Goal: Task Accomplishment & Management: Use online tool/utility

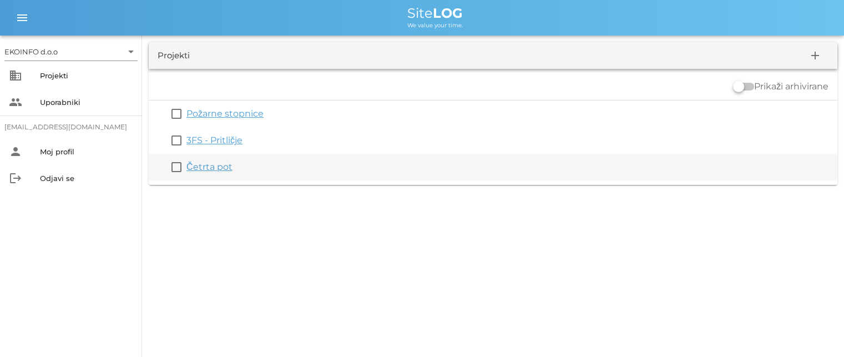
click at [200, 169] on link "Četrta pot" at bounding box center [210, 167] width 46 height 11
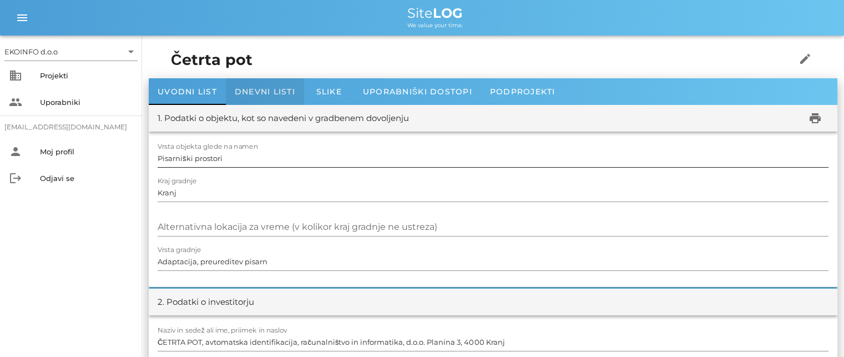
drag, startPoint x: 255, startPoint y: 92, endPoint x: 251, endPoint y: 147, distance: 54.6
click at [255, 92] on span "Dnevni listi" at bounding box center [265, 92] width 61 height 10
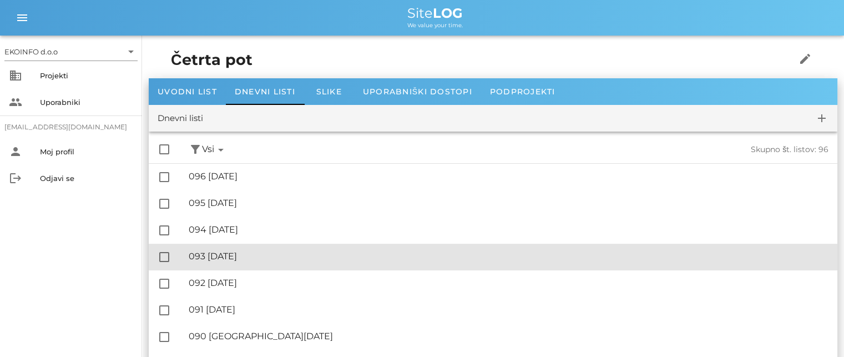
click at [251, 264] on div "🔏 093 [DATE] ✓ Podpisal: Nadzornik ✓ Podpisal: Sestavljalec ✓ Podpisal: Odgovor…" at bounding box center [509, 256] width 640 height 25
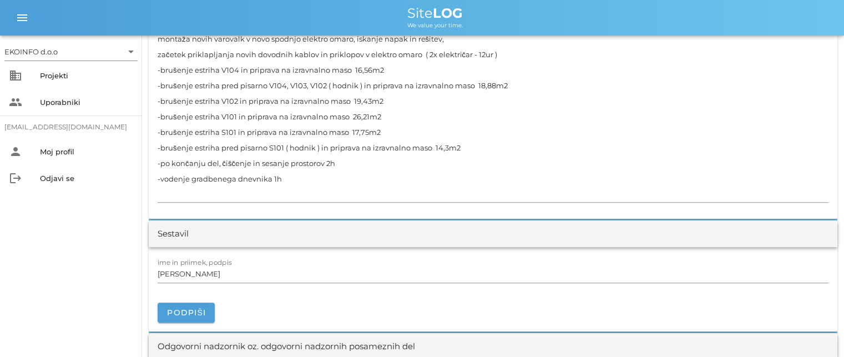
scroll to position [1055, 0]
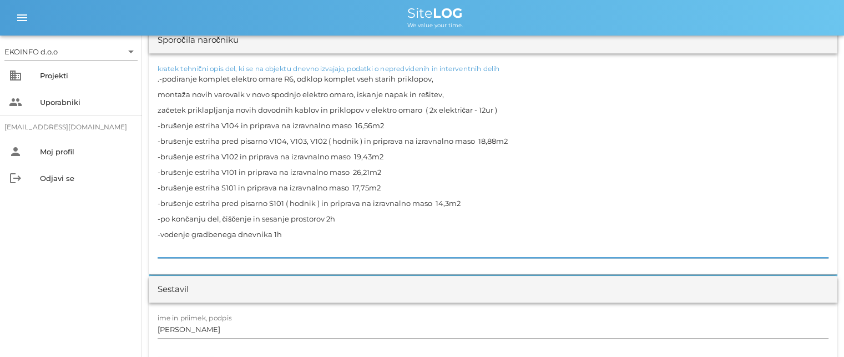
click at [484, 107] on textarea ".-podiranje komplet elektro omare R6, odklop komplet vseh starih priklopov, mon…" at bounding box center [493, 164] width 671 height 187
type textarea ".-podiranje komplet elektro omare R6, odklop komplet vseh starih priklopov, mon…"
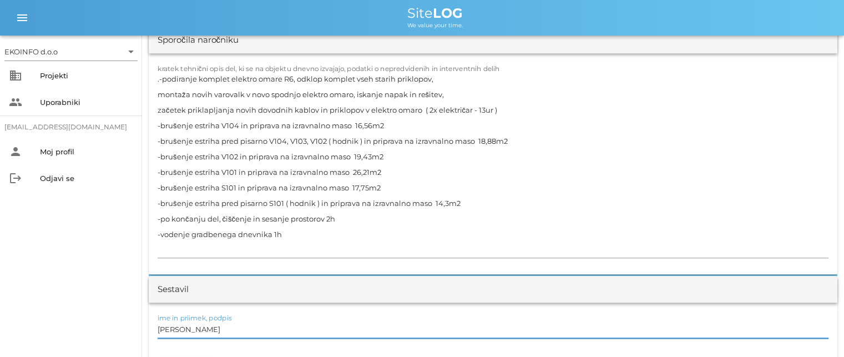
click at [209, 330] on input "[PERSON_NAME]" at bounding box center [493, 329] width 671 height 18
